Goal: Task Accomplishment & Management: Manage account settings

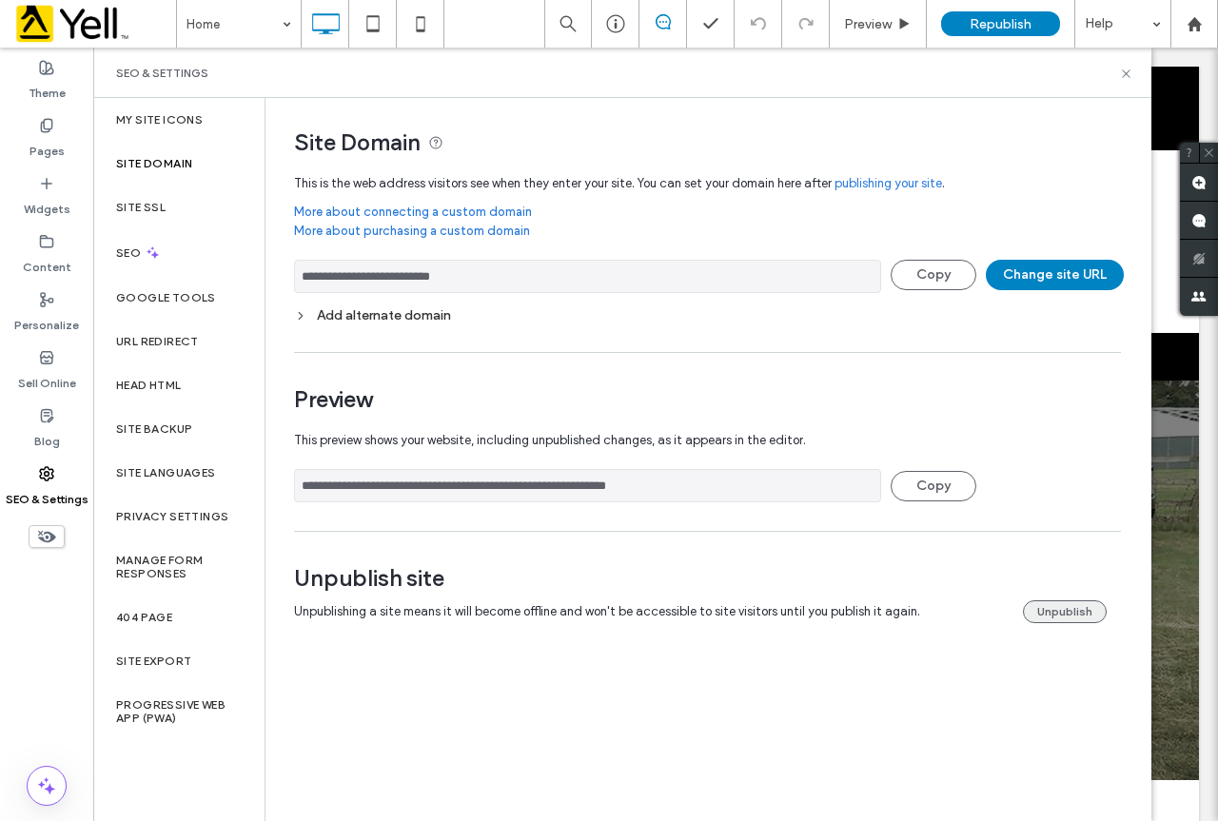
click at [1082, 609] on button "Unpublish" at bounding box center [1065, 611] width 84 height 23
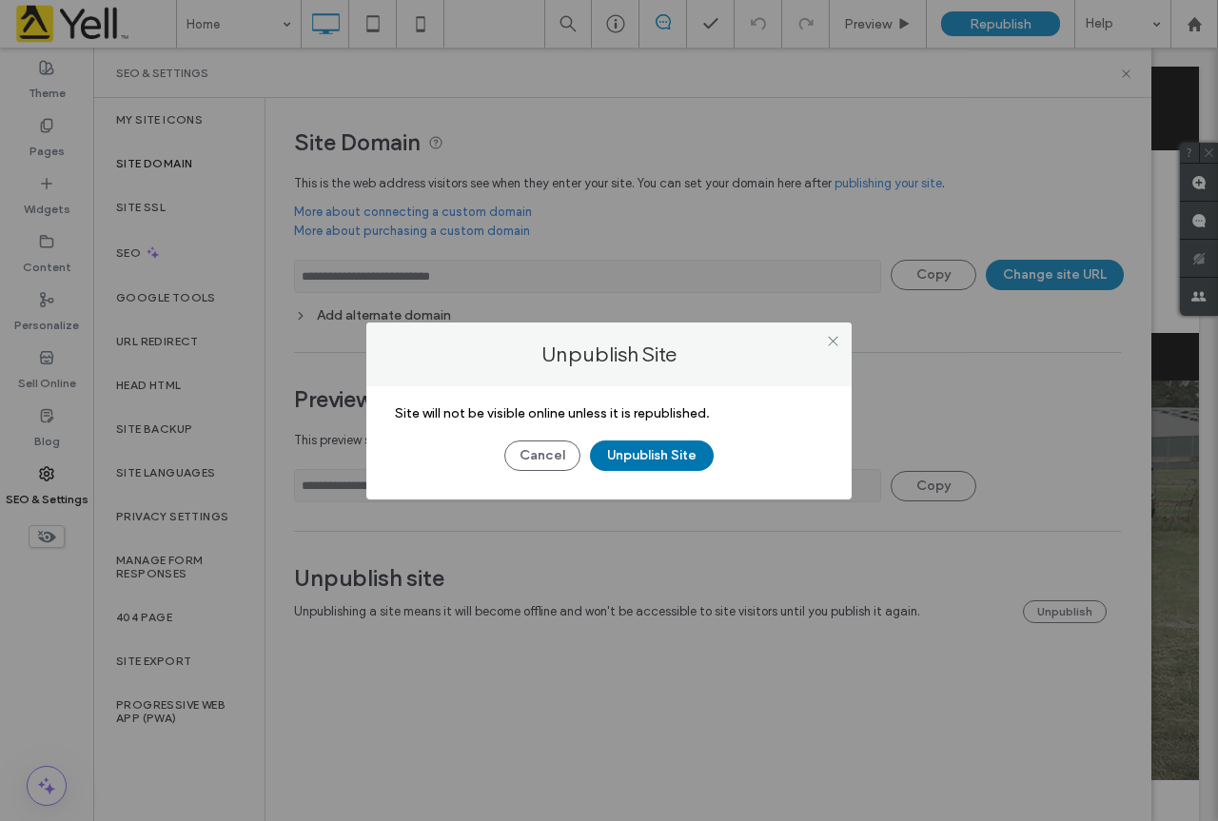
click at [644, 450] on button "Unpublish Site" at bounding box center [652, 455] width 124 height 30
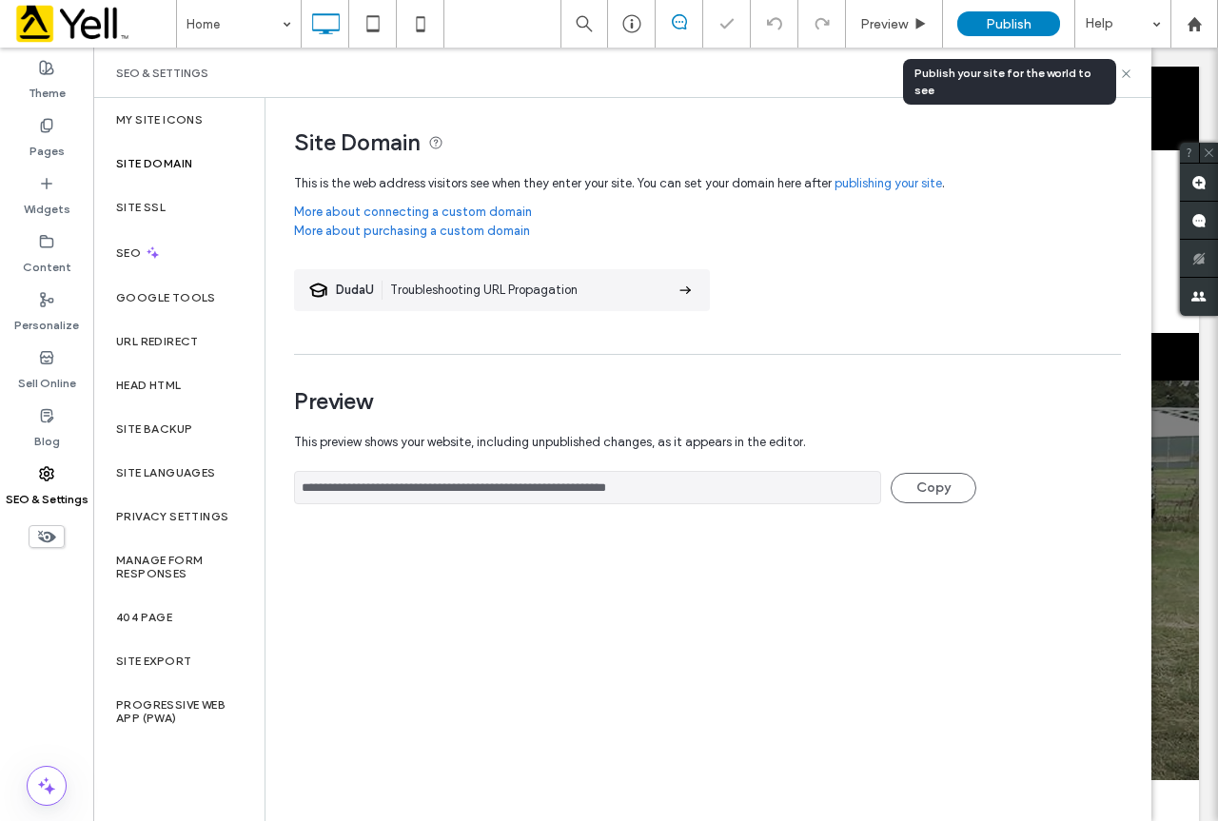
click at [1027, 35] on div "Publish" at bounding box center [1008, 23] width 103 height 25
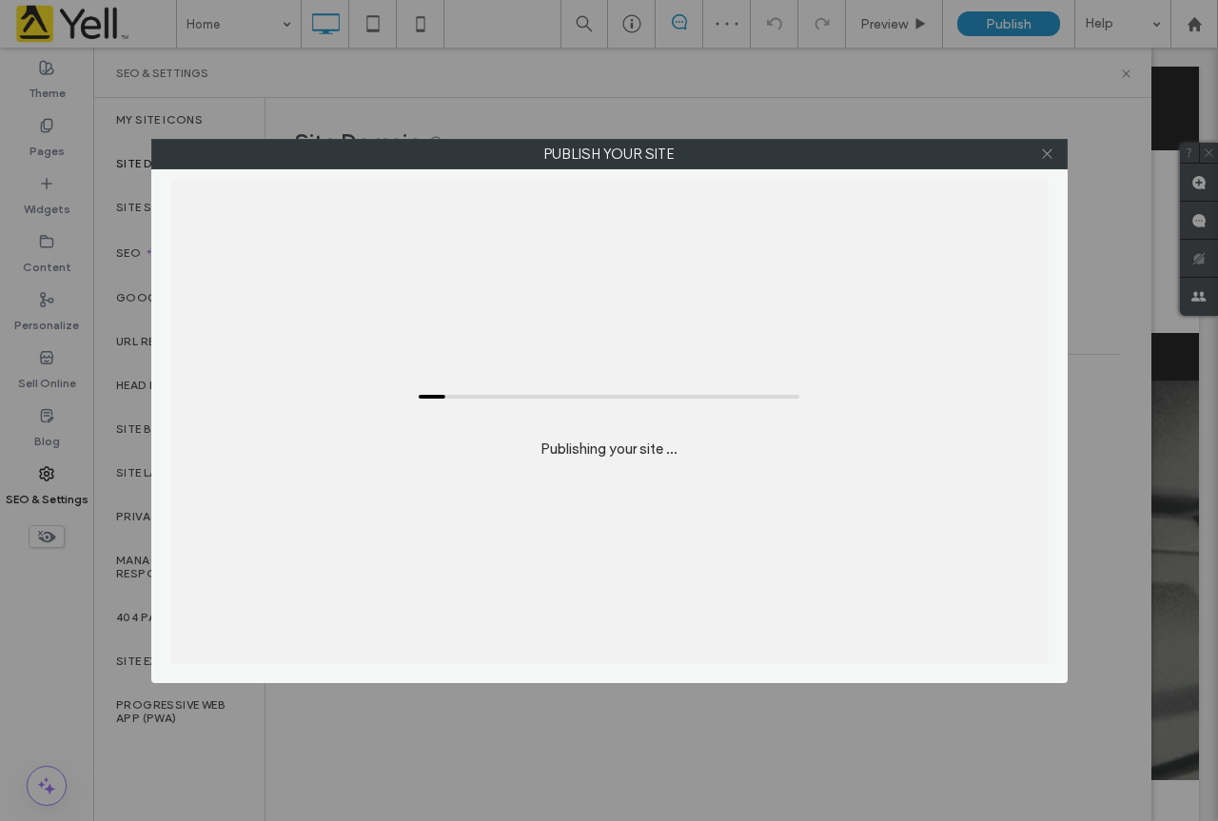
click at [1045, 154] on icon at bounding box center [1047, 153] width 14 height 14
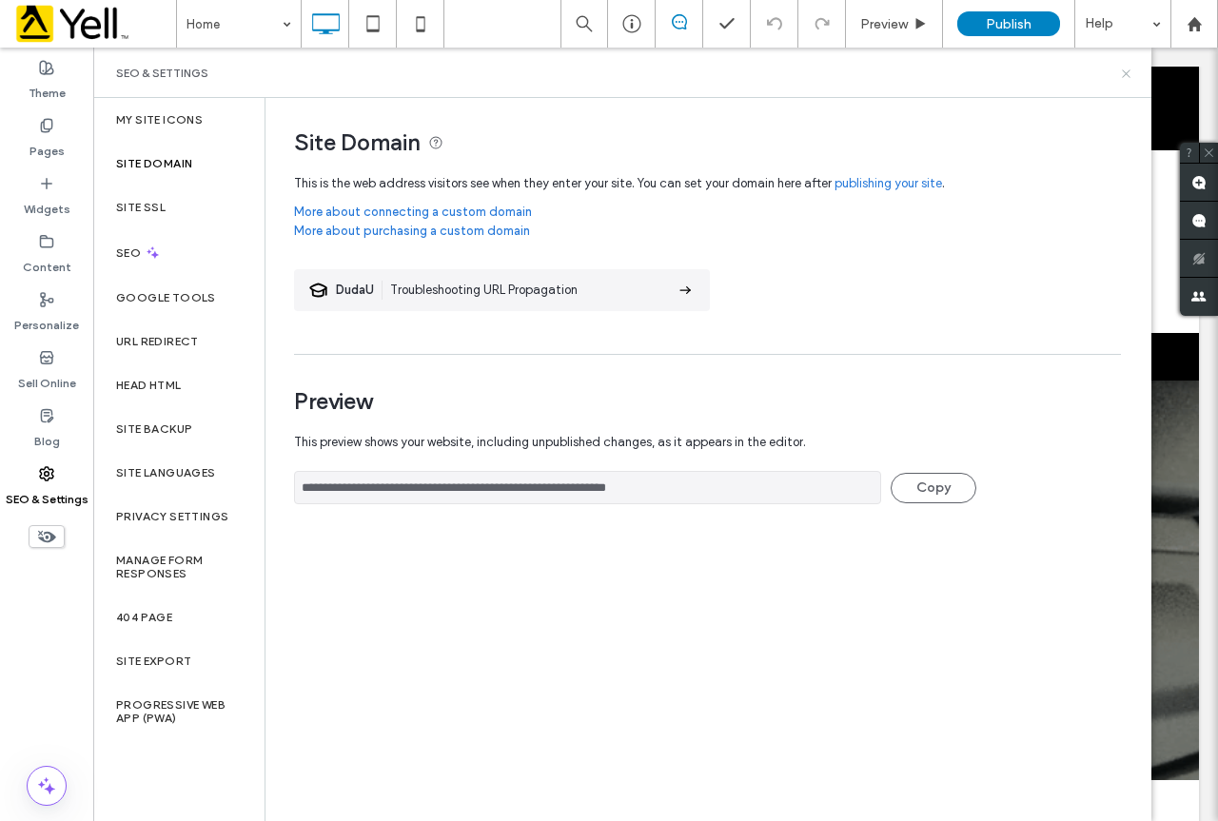
click at [1126, 69] on icon at bounding box center [1126, 74] width 14 height 14
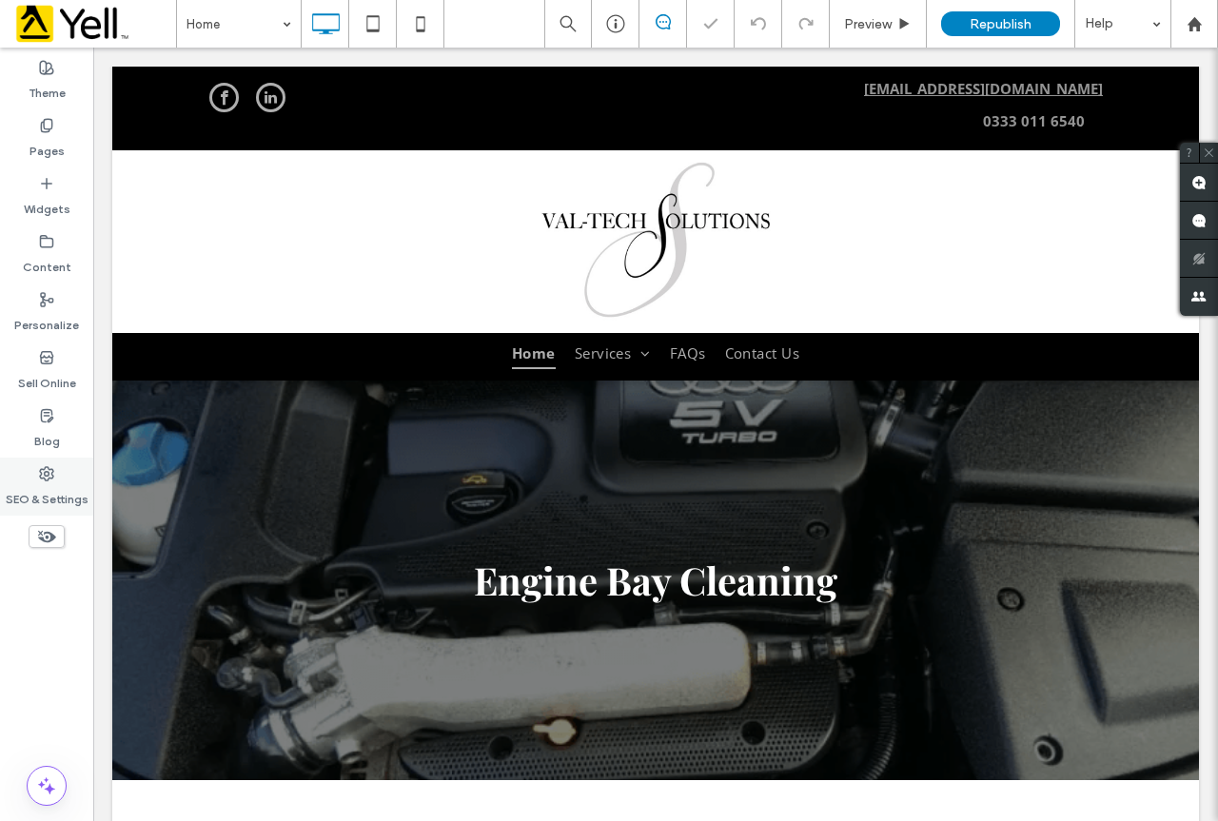
click at [43, 480] on icon at bounding box center [46, 473] width 15 height 15
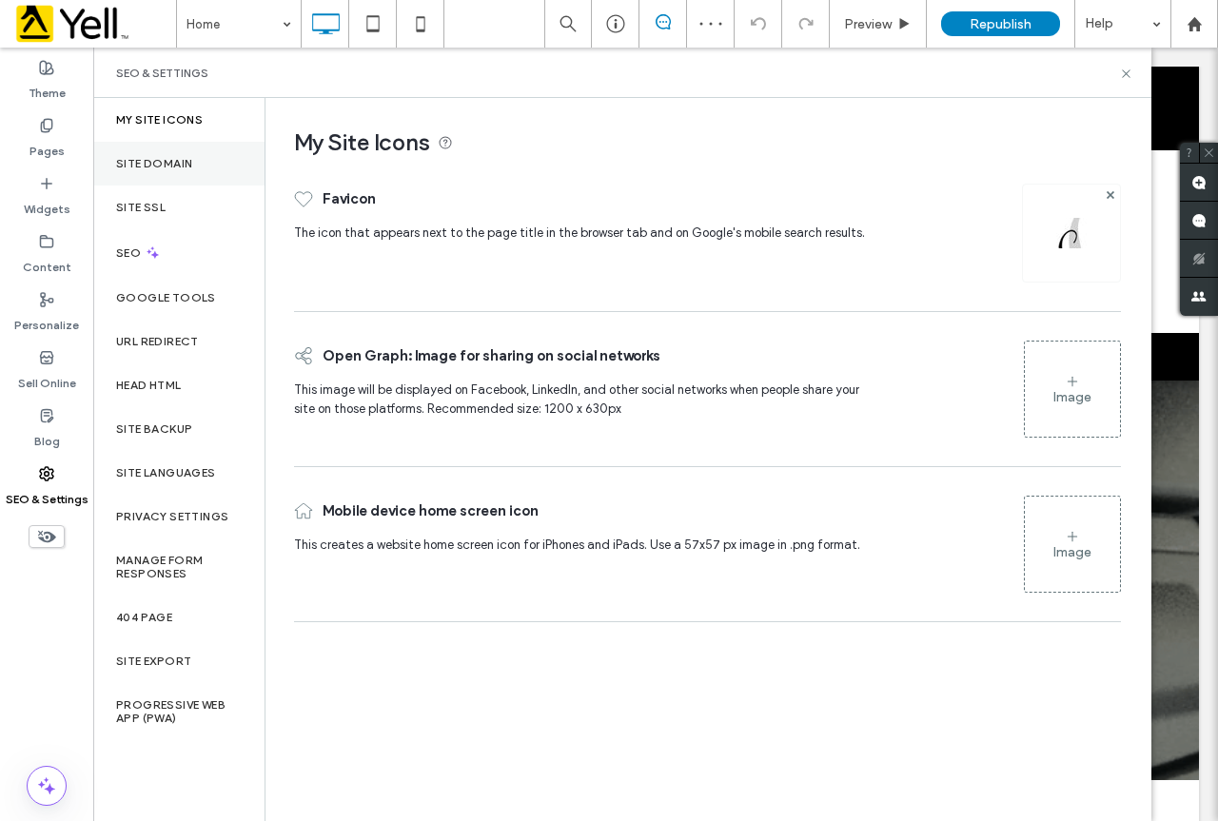
click at [174, 157] on label "Site Domain" at bounding box center [154, 163] width 76 height 13
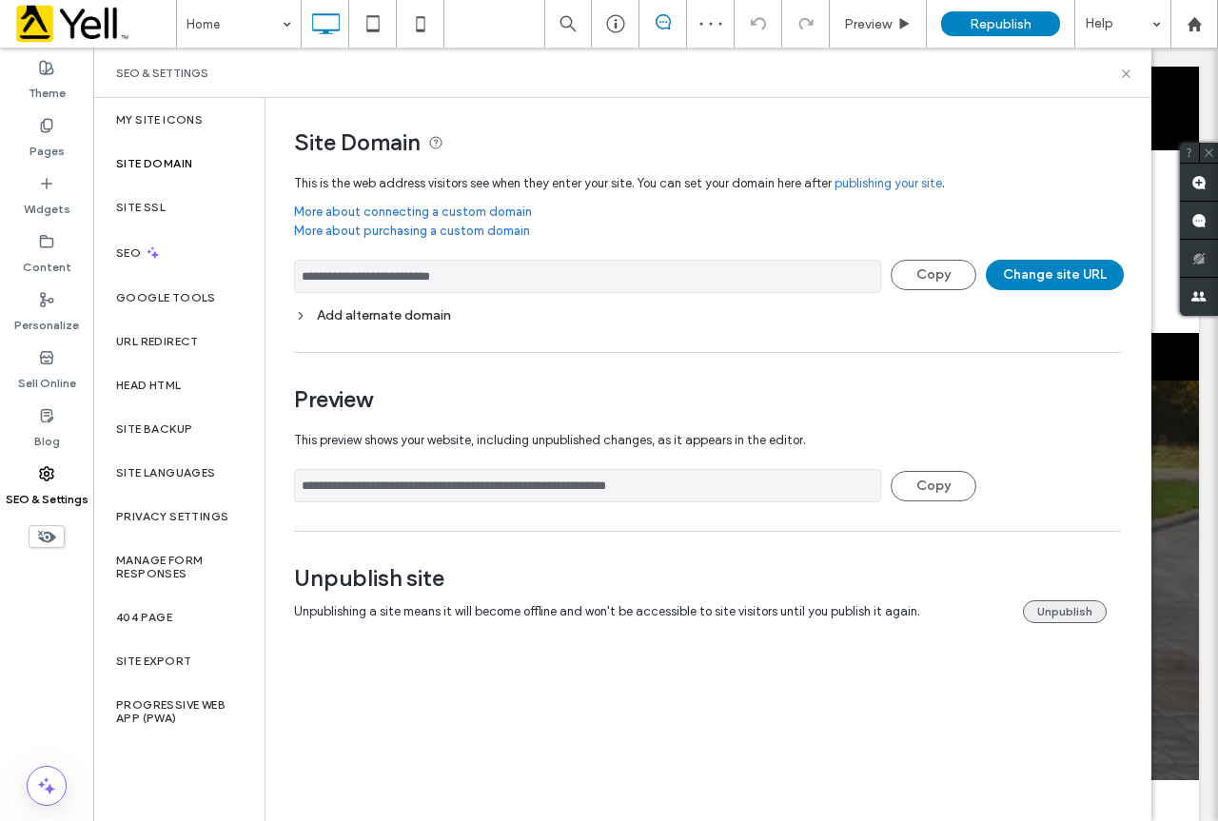
click at [1033, 611] on button "Unpublish" at bounding box center [1065, 611] width 84 height 23
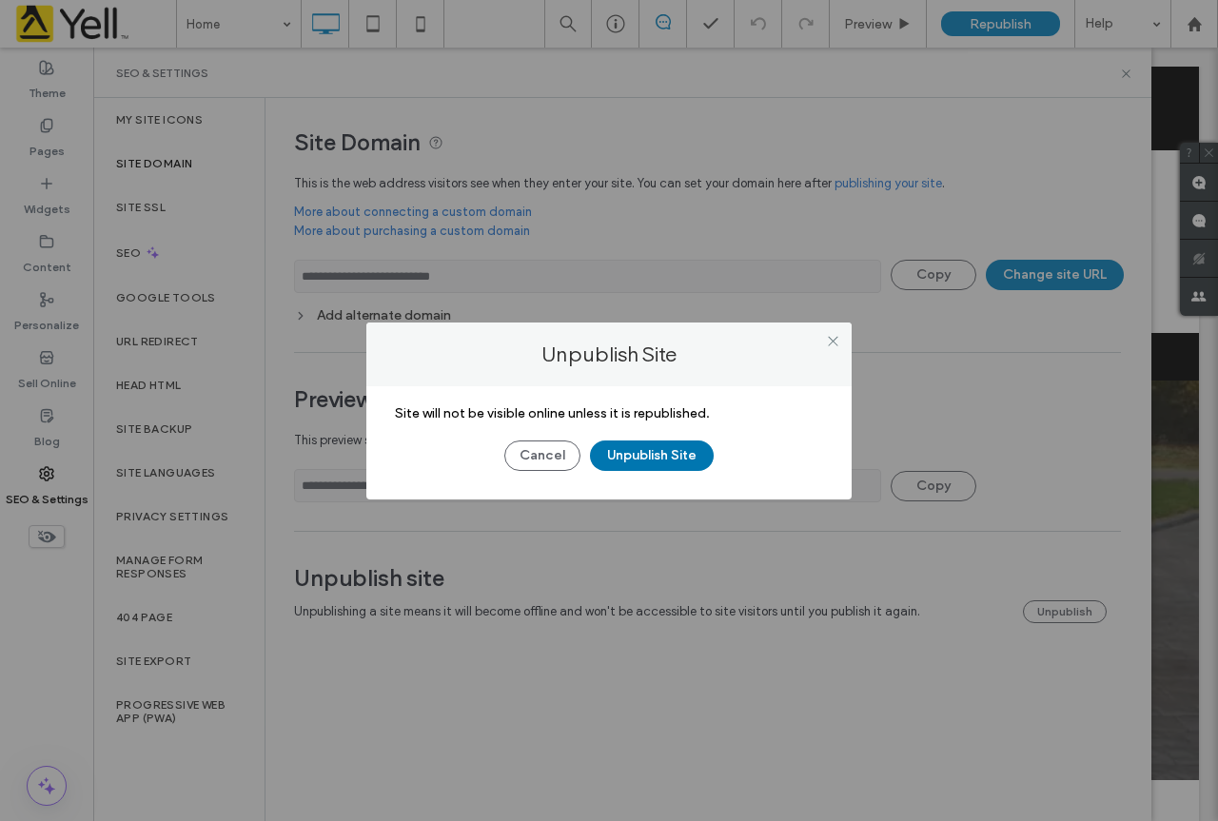
click at [675, 458] on button "Unpublish Site" at bounding box center [652, 455] width 124 height 30
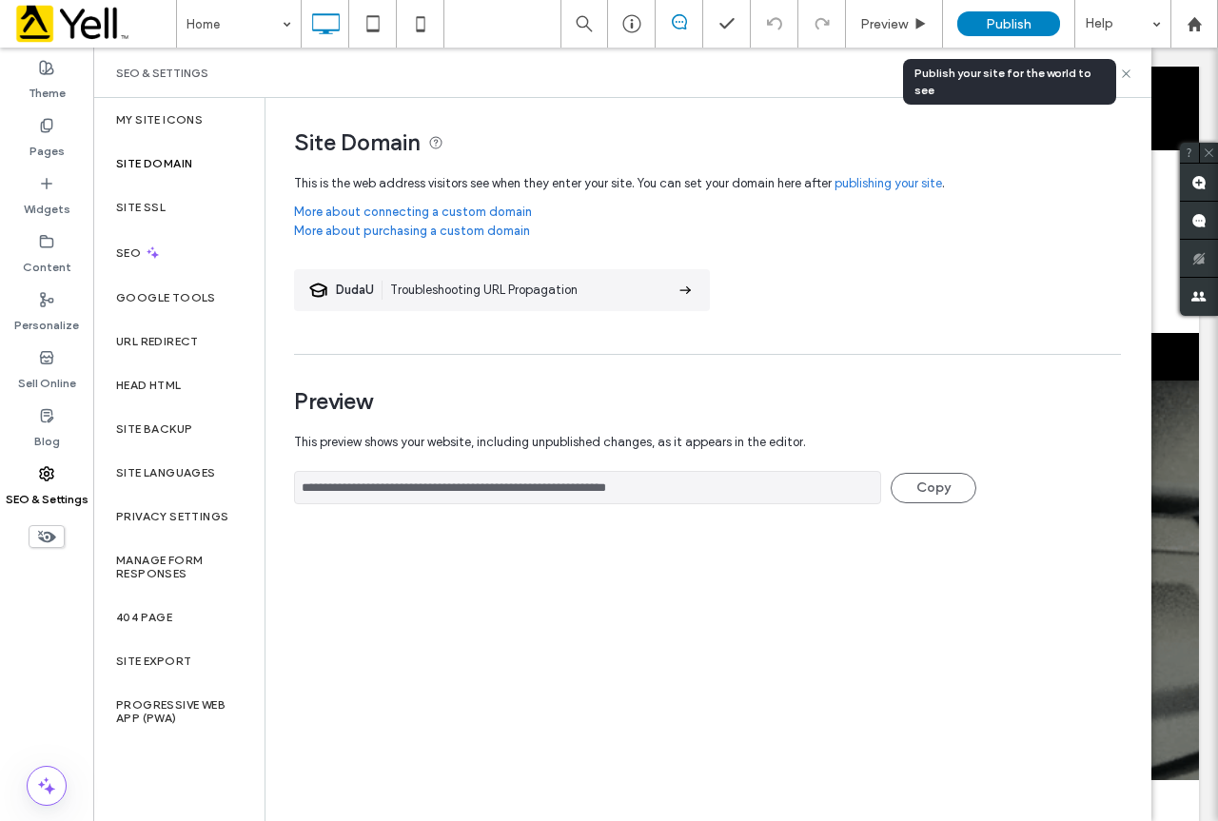
click at [1016, 9] on div "Publish" at bounding box center [1008, 24] width 103 height 48
click at [1013, 13] on div "Publish" at bounding box center [1008, 23] width 103 height 25
